Goal: Information Seeking & Learning: Check status

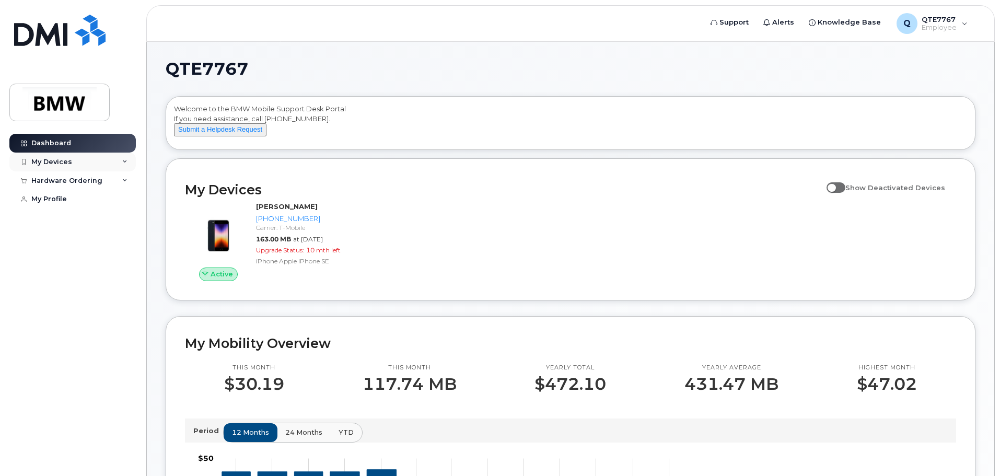
click at [129, 159] on div "My Devices" at bounding box center [72, 162] width 126 height 19
click at [124, 183] on div "Hardware Ordering" at bounding box center [72, 180] width 126 height 19
click at [121, 162] on div "My Devices" at bounding box center [72, 162] width 126 height 19
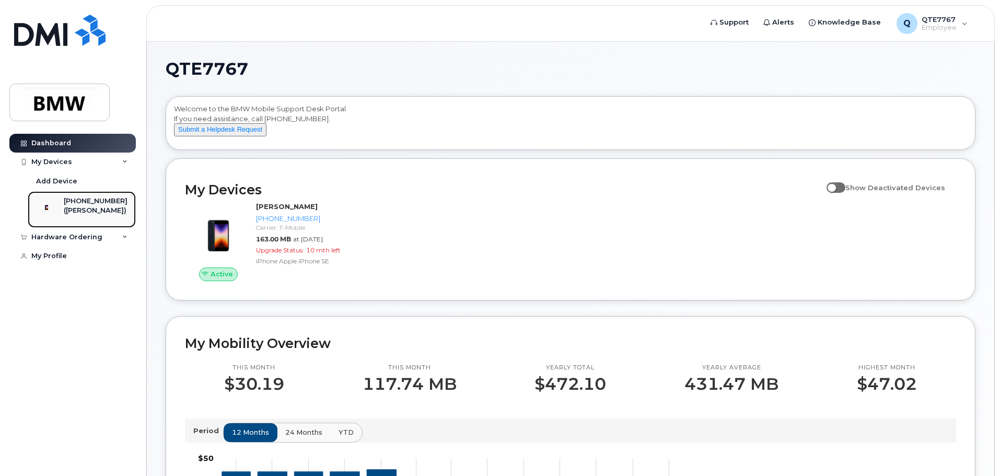
click at [107, 207] on div "([PERSON_NAME])" at bounding box center [96, 210] width 64 height 9
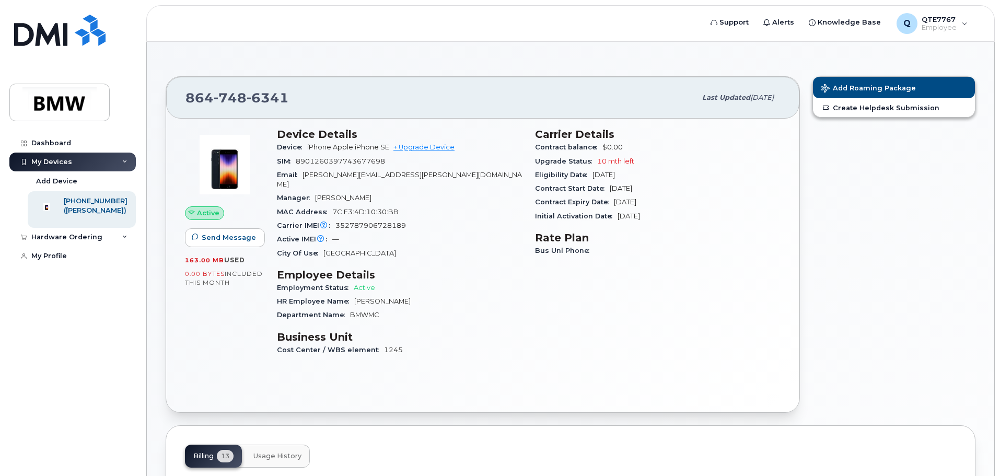
drag, startPoint x: 628, startPoint y: 159, endPoint x: 647, endPoint y: 204, distance: 49.2
click at [647, 204] on section "Carrier Details Contract balance $0.00 Upgrade Status 10 mth left Eligibility D…" at bounding box center [658, 175] width 246 height 95
click at [655, 235] on h3 "Rate Plan" at bounding box center [658, 237] width 246 height 13
drag, startPoint x: 663, startPoint y: 218, endPoint x: 610, endPoint y: 197, distance: 57.1
click at [597, 200] on section "Carrier Details Contract balance $0.00 Upgrade Status 10 mth left Eligibility D…" at bounding box center [658, 175] width 246 height 95
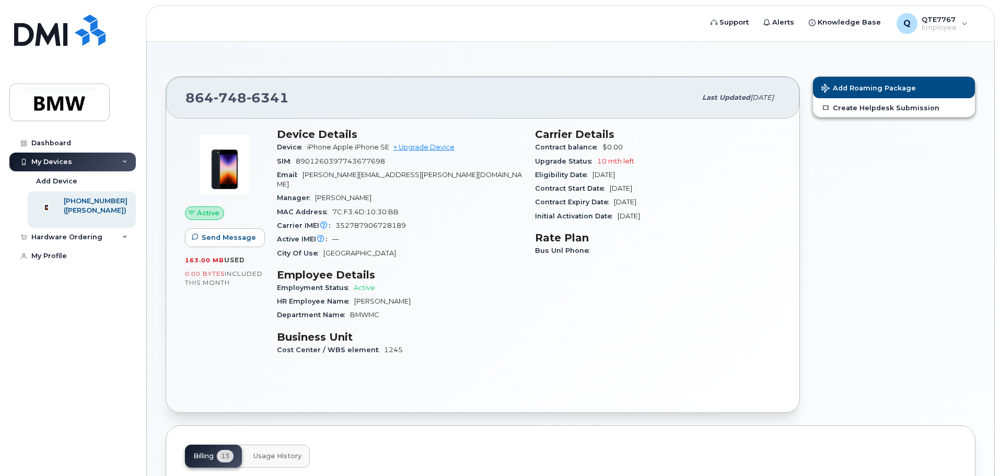
click at [620, 194] on div "Contract Start Date Aug 06, 2024" at bounding box center [658, 189] width 246 height 14
click at [629, 201] on span "Aug 06, 2026" at bounding box center [625, 202] width 22 height 8
click at [637, 220] on div "Initial Activation Date Aug 02, 2024" at bounding box center [658, 216] width 246 height 14
click at [595, 214] on span "Initial Activation Date" at bounding box center [576, 216] width 83 height 8
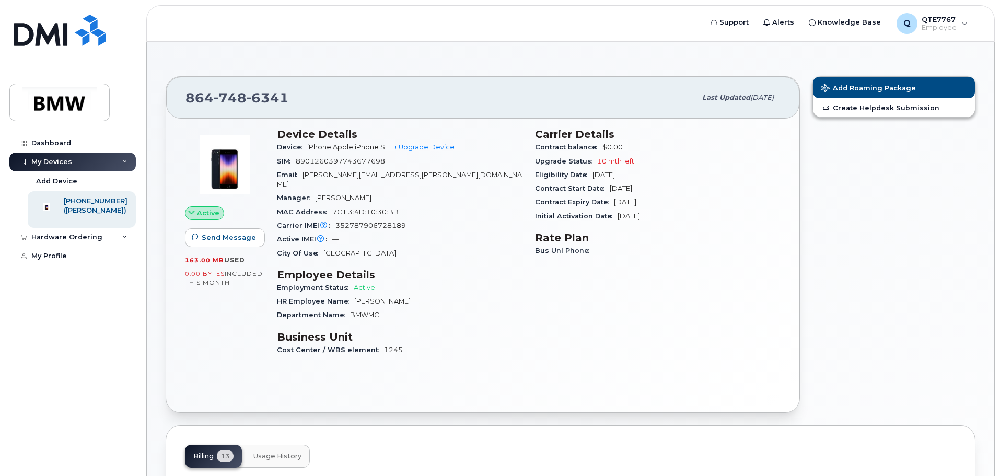
click at [656, 193] on div "Contract Start Date Aug 06, 2024" at bounding box center [658, 189] width 246 height 14
click at [655, 207] on div "Contract Expiry Date Aug 06, 2026" at bounding box center [658, 202] width 246 height 14
drag, startPoint x: 616, startPoint y: 224, endPoint x: 610, endPoint y: 224, distance: 6.3
click at [611, 224] on div "Carrier Details Contract balance $0.00 Upgrade Status 10 mth left Eligibility D…" at bounding box center [658, 247] width 258 height 250
drag, startPoint x: 350, startPoint y: 173, endPoint x: 386, endPoint y: 190, distance: 39.7
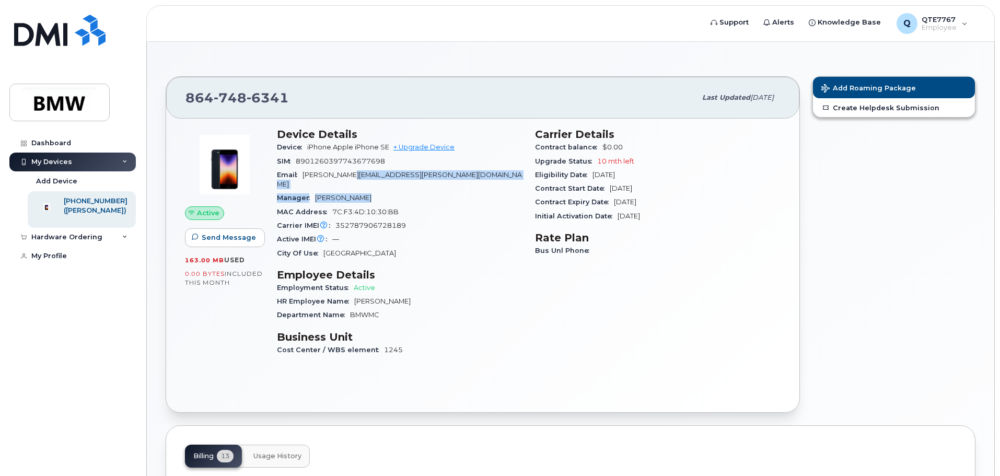
click at [386, 190] on section "Device Details Device iPhone Apple iPhone SE + Upgrade Device SIM 8901260397743…" at bounding box center [400, 194] width 246 height 132
click at [387, 191] on div "Manager Paul Sinanian" at bounding box center [400, 198] width 246 height 14
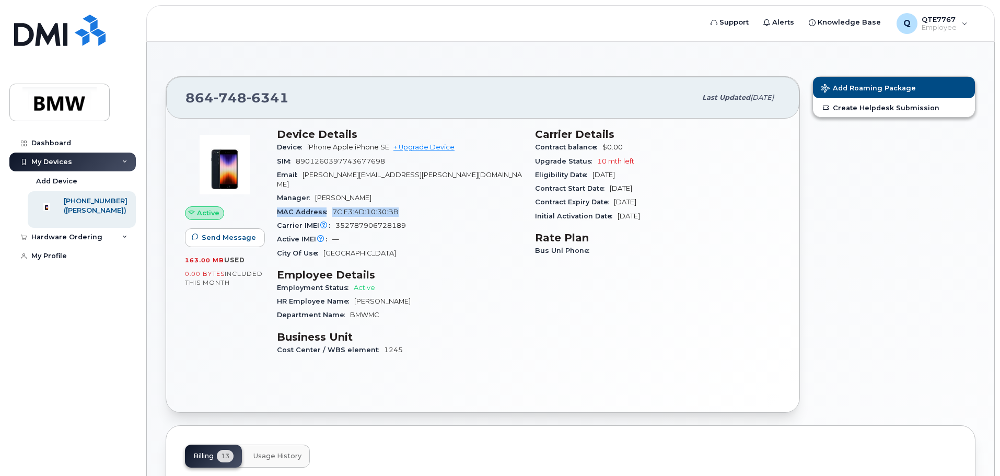
drag, startPoint x: 403, startPoint y: 200, endPoint x: 371, endPoint y: 185, distance: 34.9
click at [371, 185] on section "Device Details Device iPhone Apple iPhone SE + Upgrade Device SIM 8901260397743…" at bounding box center [400, 194] width 246 height 132
click at [371, 191] on div "Manager Paul Sinanian" at bounding box center [400, 198] width 246 height 14
drag, startPoint x: 379, startPoint y: 179, endPoint x: 411, endPoint y: 203, distance: 39.5
click at [411, 203] on section "Device Details Device iPhone Apple iPhone SE + Upgrade Device SIM 8901260397743…" at bounding box center [400, 194] width 246 height 132
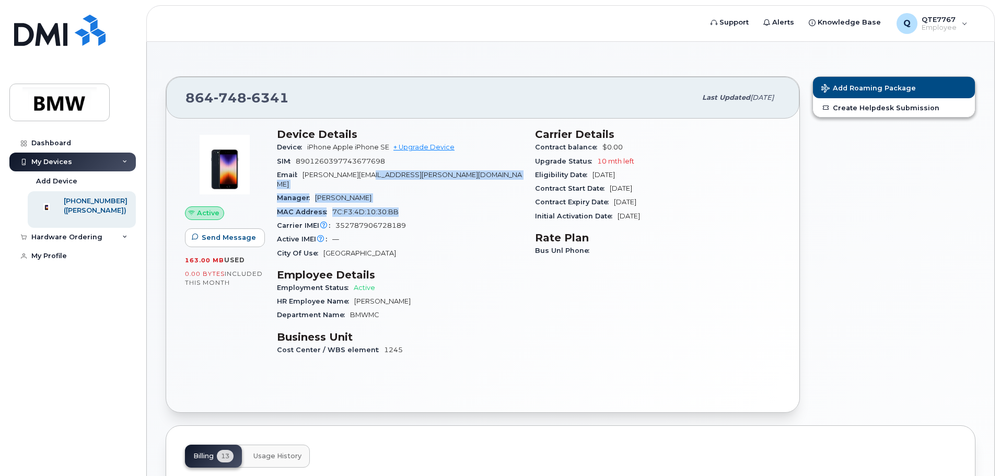
click at [411, 205] on div "MAC Address 7C:F3:4D:10:30:BB" at bounding box center [400, 212] width 246 height 14
drag, startPoint x: 411, startPoint y: 207, endPoint x: 354, endPoint y: 172, distance: 67.3
click at [354, 172] on section "Device Details Device iPhone Apple iPhone SE + Upgrade Device SIM 8901260397743…" at bounding box center [400, 194] width 246 height 132
click at [355, 173] on span "paige.berta@bmwmc.com" at bounding box center [399, 179] width 245 height 17
click at [354, 171] on span "paige.berta@bmwmc.com" at bounding box center [399, 179] width 245 height 17
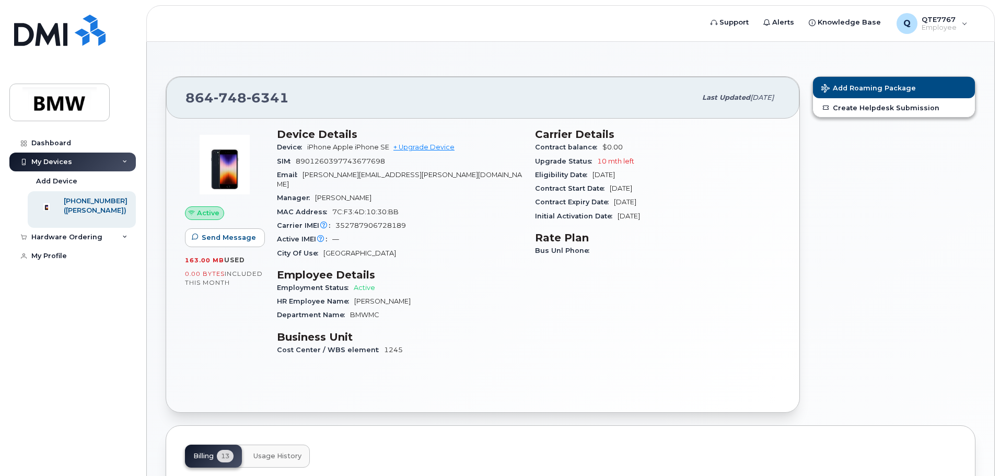
click at [332, 165] on div "SIM 8901260397743677698" at bounding box center [400, 162] width 246 height 14
drag, startPoint x: 330, startPoint y: 157, endPoint x: 355, endPoint y: 185, distance: 37.4
click at [352, 182] on section "Device Details Device iPhone Apple iPhone SE + Upgrade Device SIM 8901260397743…" at bounding box center [400, 194] width 246 height 132
click at [365, 193] on div "Manager Paul Sinanian" at bounding box center [400, 198] width 246 height 14
